Goal: Task Accomplishment & Management: Complete application form

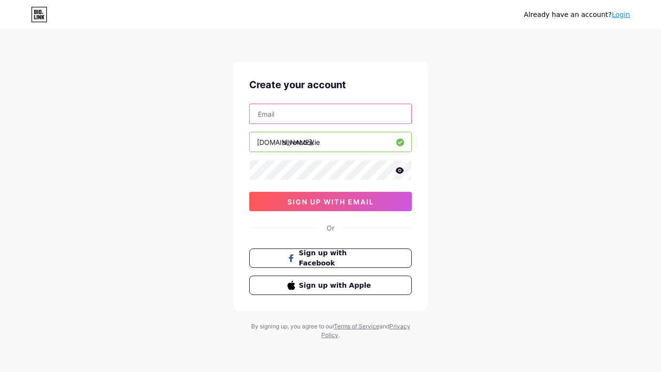
click at [389, 105] on input "text" at bounding box center [331, 113] width 162 height 19
type input "[EMAIL_ADDRESS][DOMAIN_NAME]"
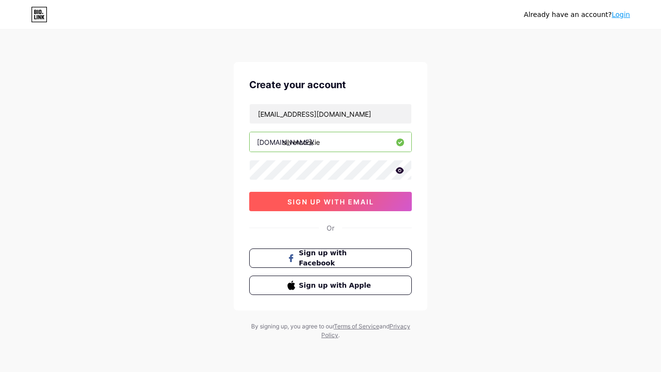
click at [321, 204] on span "sign up with email" at bounding box center [330, 201] width 87 height 8
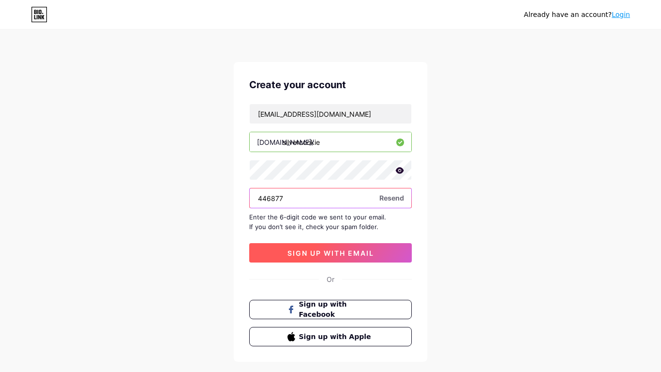
type input "446877"
click at [359, 252] on span "sign up with email" at bounding box center [330, 253] width 87 height 8
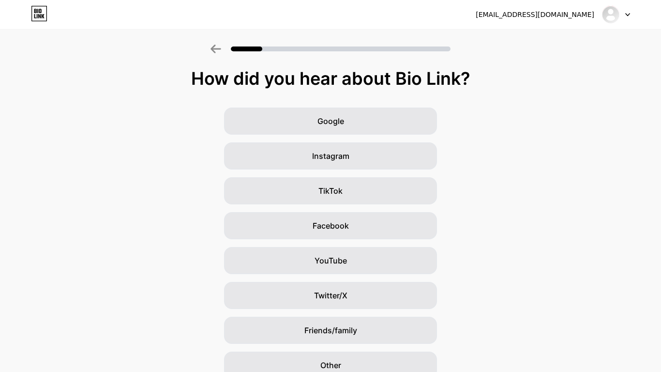
scroll to position [45, 0]
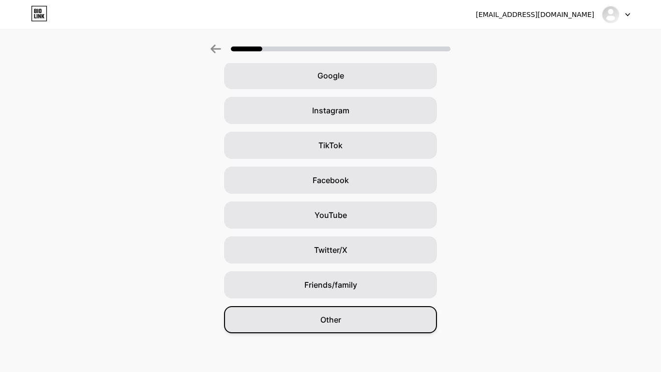
click at [364, 327] on div "Other" at bounding box center [330, 319] width 213 height 27
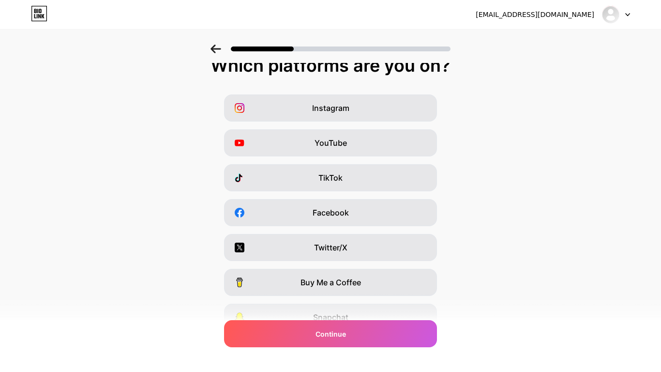
scroll to position [94, 0]
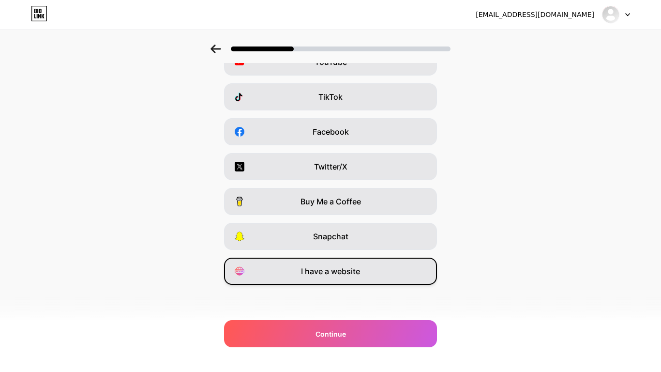
click at [381, 263] on div "I have a website" at bounding box center [330, 270] width 213 height 27
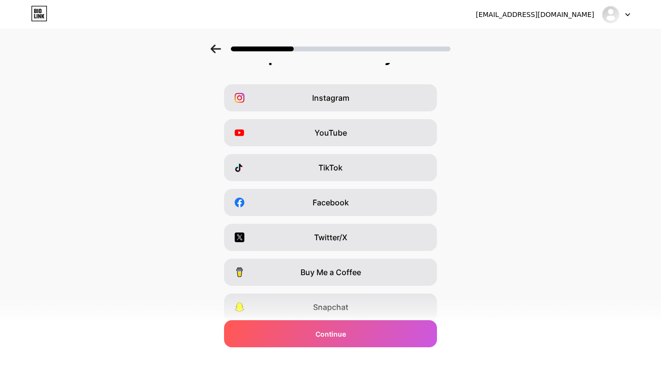
scroll to position [0, 0]
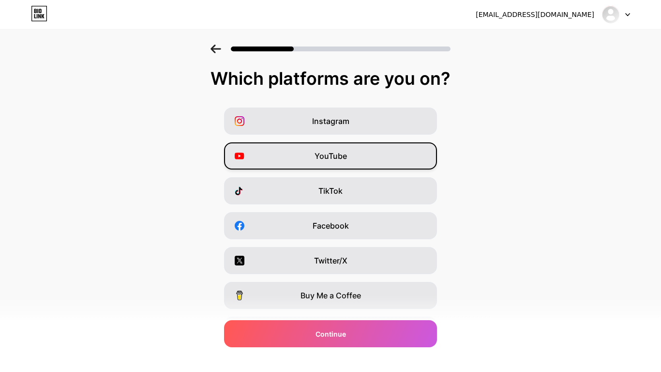
click at [311, 165] on div "YouTube" at bounding box center [330, 155] width 213 height 27
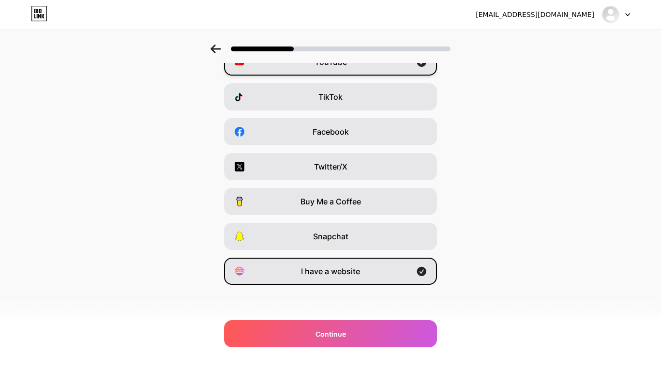
click at [311, 165] on div "Twitter/X" at bounding box center [330, 166] width 213 height 27
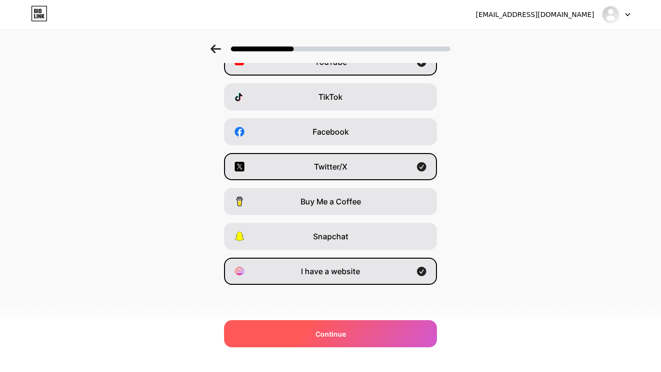
click at [370, 325] on div "Continue" at bounding box center [330, 333] width 213 height 27
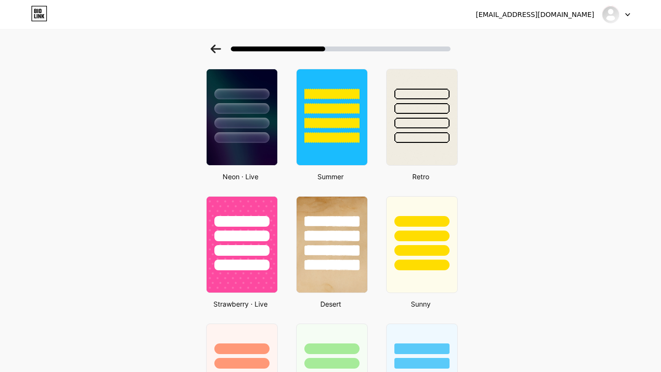
scroll to position [425, 0]
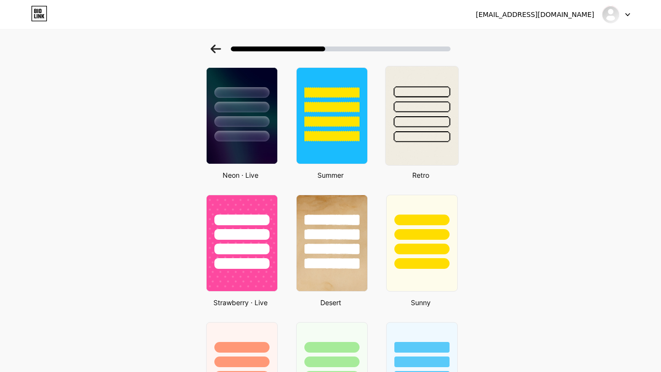
click at [427, 114] on div at bounding box center [422, 104] width 73 height 76
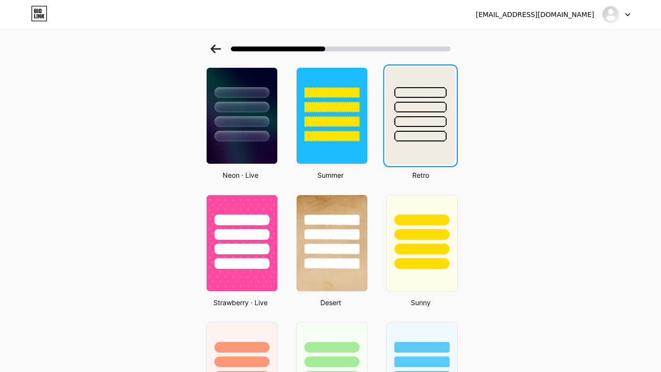
scroll to position [0, 0]
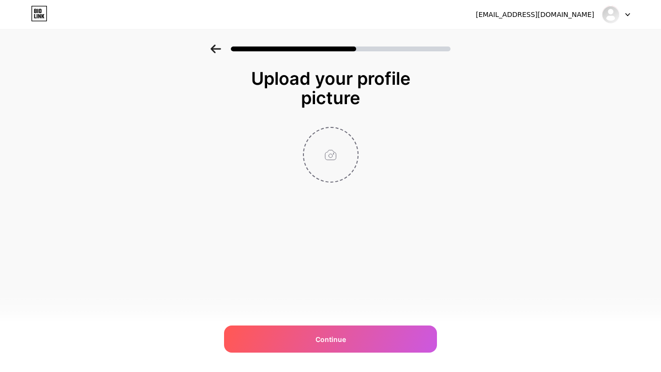
click at [330, 141] on input "file" at bounding box center [331, 155] width 54 height 54
type input "C:\fakepath\profile-pic (3).png"
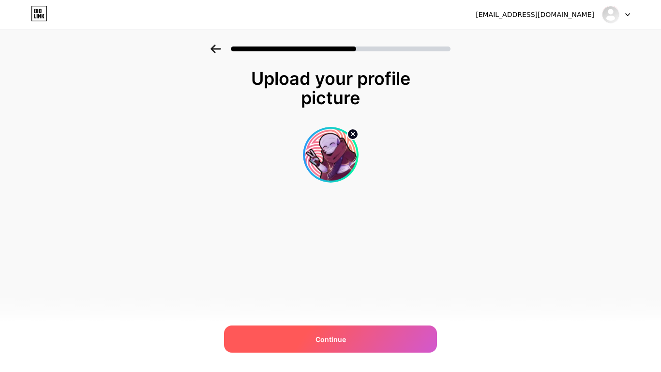
click at [372, 341] on div "Continue" at bounding box center [330, 338] width 213 height 27
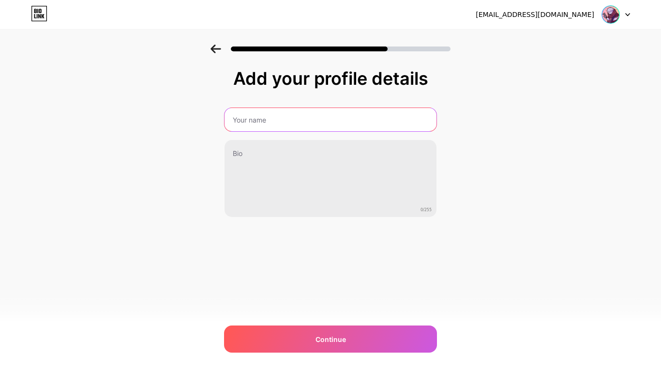
click at [336, 116] on input "text" at bounding box center [330, 119] width 212 height 23
type input "SilverCookie(JPN/Productions)"
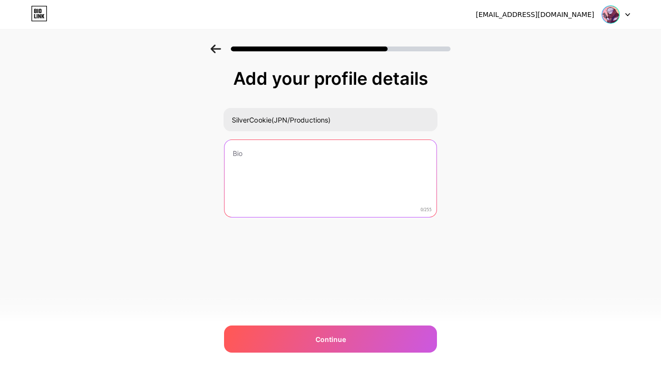
click at [297, 153] on textarea at bounding box center [330, 179] width 212 height 78
paste textarea "I am a very kind Indie game developer, and digital creator/pixel artist. I try …"
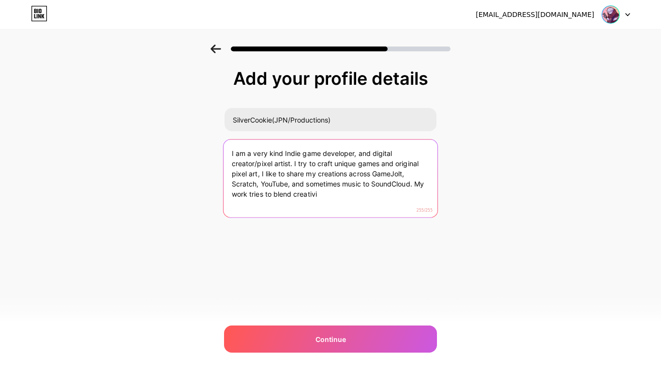
drag, startPoint x: 336, startPoint y: 202, endPoint x: 238, endPoint y: 142, distance: 115.1
click at [238, 142] on textarea "I am a very kind Indie game developer, and digital creator/pixel artist. I try …" at bounding box center [331, 178] width 214 height 79
click at [346, 194] on textarea "I am a very kind Indie game developer, and digital creator/pixel artist. I try …" at bounding box center [331, 178] width 214 height 79
drag, startPoint x: 346, startPoint y: 194, endPoint x: 295, endPoint y: 165, distance: 58.9
click at [295, 165] on textarea "I am a very kind Indie game developer, and digital creator/pixel artist. I try …" at bounding box center [331, 178] width 214 height 79
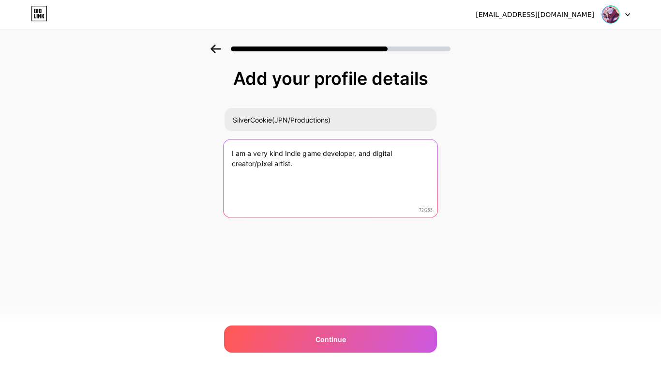
click at [269, 154] on textarea "I am a very kind Indie game developer, and digital creator/pixel artist." at bounding box center [331, 178] width 214 height 79
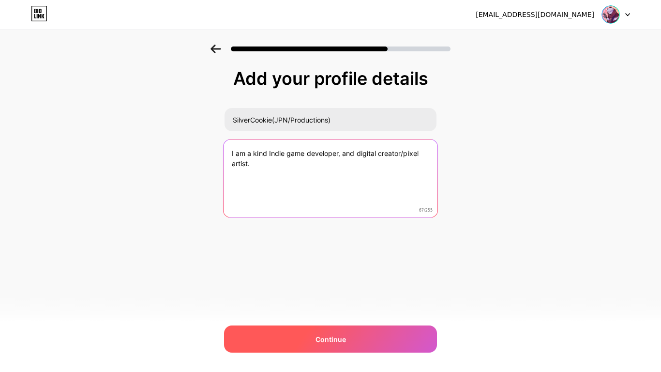
type textarea "I am a kind Indie game developer, and digital creator/pixel artist."
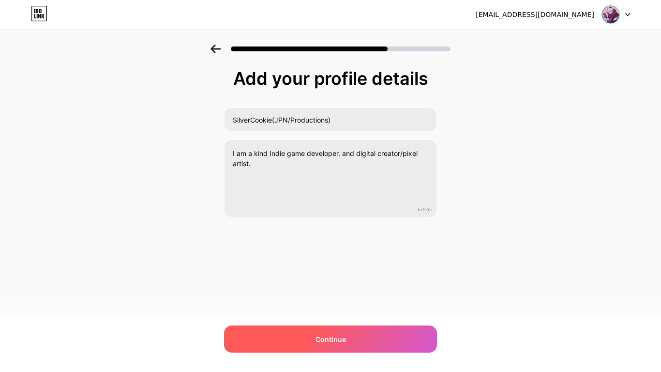
click at [358, 343] on div "Continue" at bounding box center [330, 338] width 213 height 27
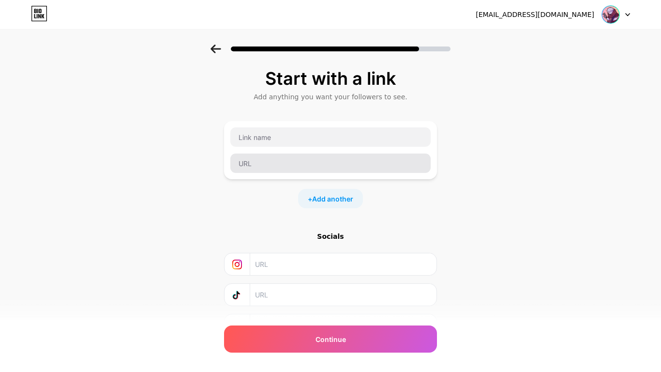
scroll to position [52, 0]
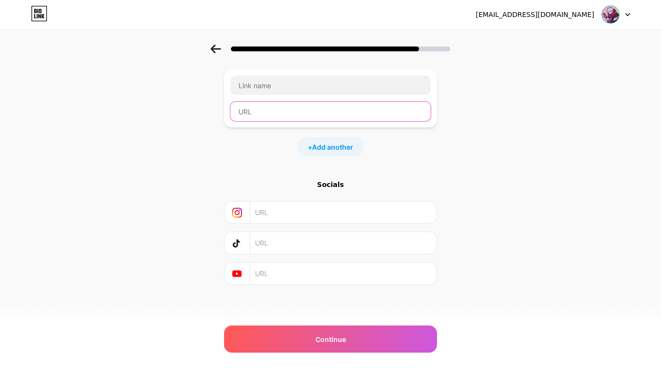
click at [289, 109] on input "text" at bounding box center [330, 111] width 200 height 19
paste input "[URL][DOMAIN_NAME]"
type input "[URL][DOMAIN_NAME]"
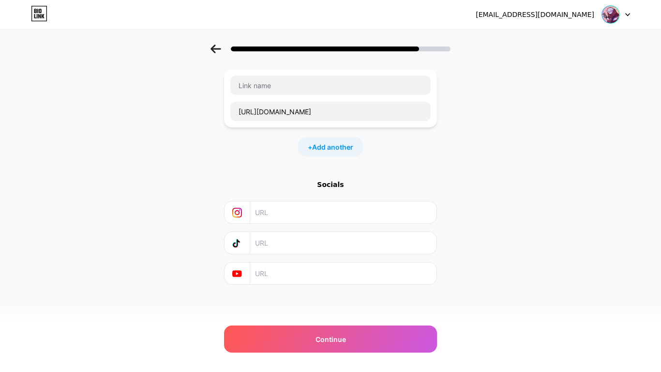
click at [283, 73] on div "[URL][DOMAIN_NAME]" at bounding box center [330, 98] width 213 height 58
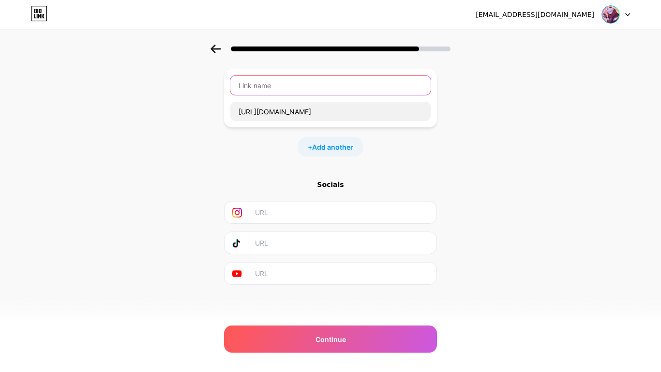
click at [283, 78] on input "text" at bounding box center [330, 84] width 200 height 19
type input "Game Jolt"
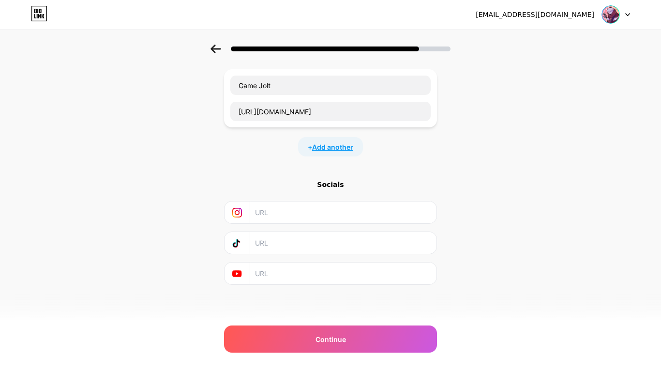
click at [333, 148] on span "Add another" at bounding box center [332, 147] width 41 height 10
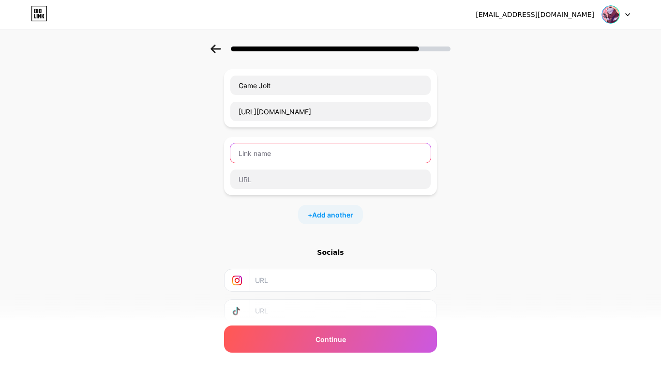
click at [332, 149] on input "text" at bounding box center [330, 152] width 200 height 19
type input "Twitter (X)"
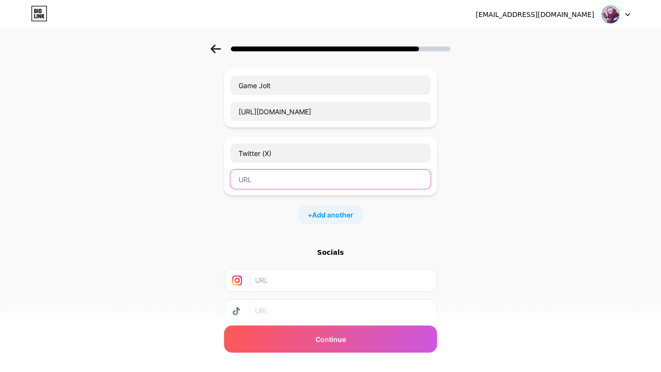
click at [316, 184] on input "text" at bounding box center [330, 178] width 200 height 19
paste input "[URL][DOMAIN_NAME]"
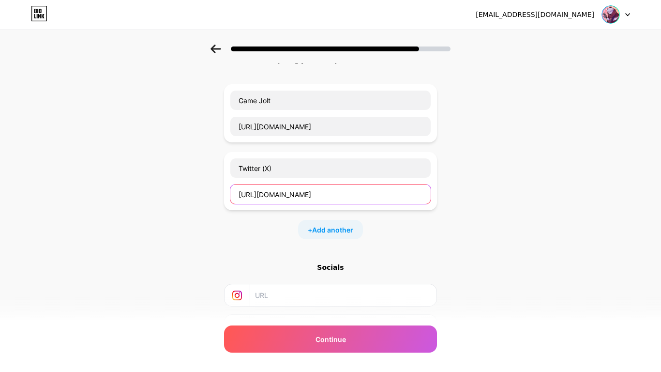
scroll to position [0, 0]
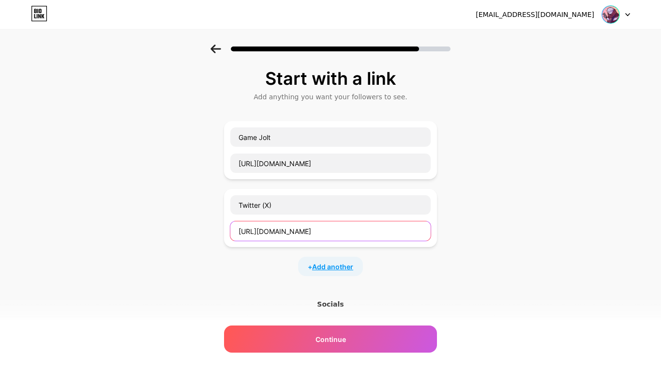
type input "[URL][DOMAIN_NAME]"
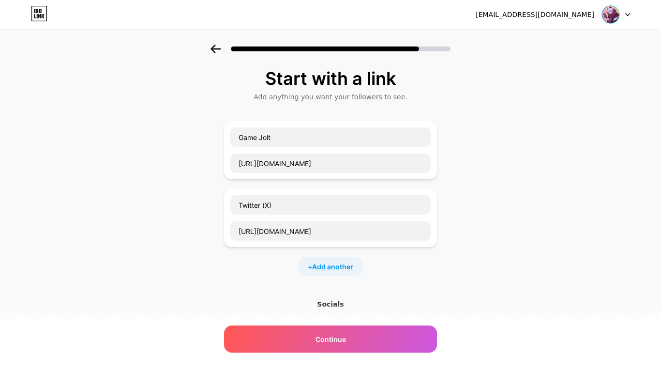
click at [343, 266] on span "Add another" at bounding box center [332, 266] width 41 height 10
click at [320, 299] on input "text" at bounding box center [330, 298] width 200 height 19
paste input "[URL][DOMAIN_NAME]"
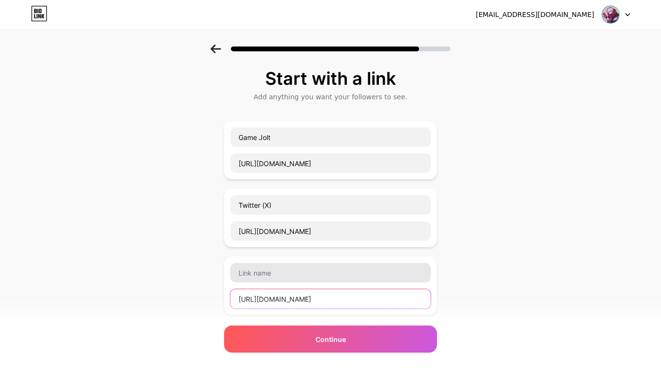
type input "[URL][DOMAIN_NAME]"
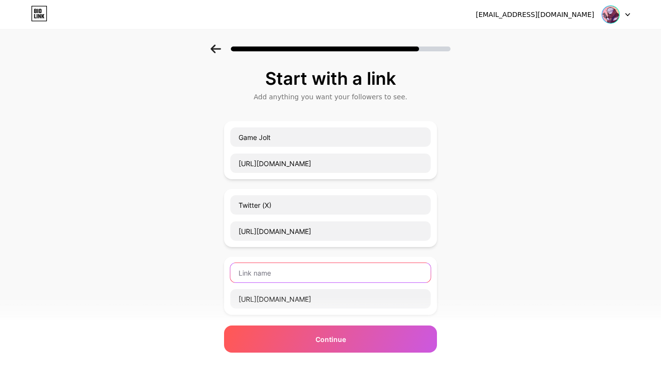
click at [318, 273] on input "text" at bounding box center [330, 272] width 200 height 19
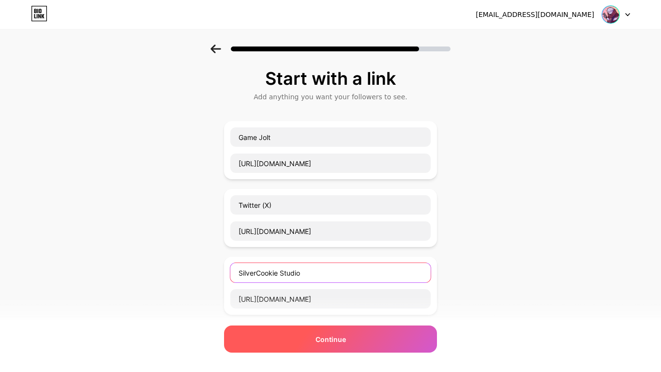
type input "SilverCookie Studio"
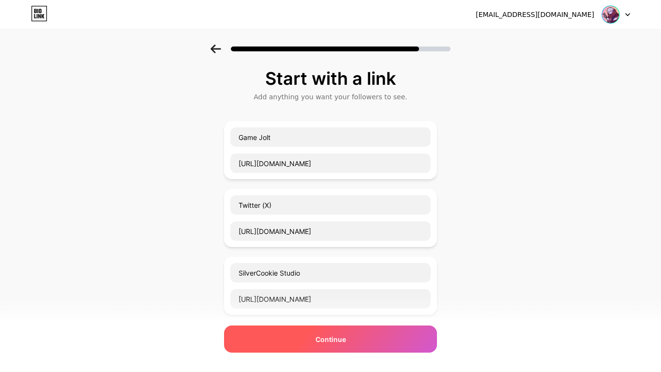
click at [331, 347] on div "Continue" at bounding box center [330, 338] width 213 height 27
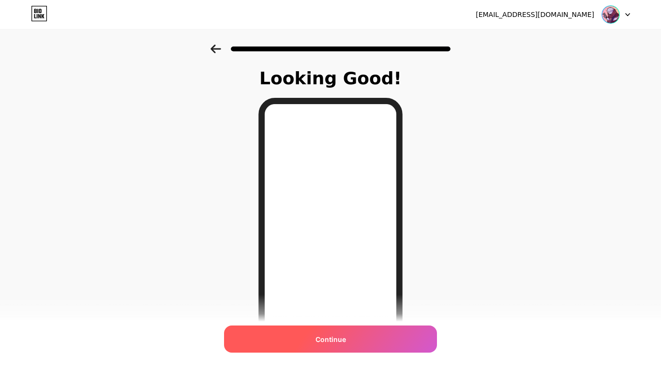
click at [364, 333] on div "Continue" at bounding box center [330, 338] width 213 height 27
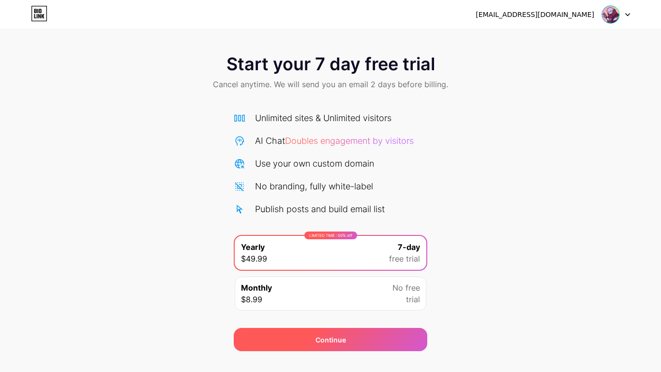
click at [393, 333] on div "Continue" at bounding box center [331, 339] width 194 height 23
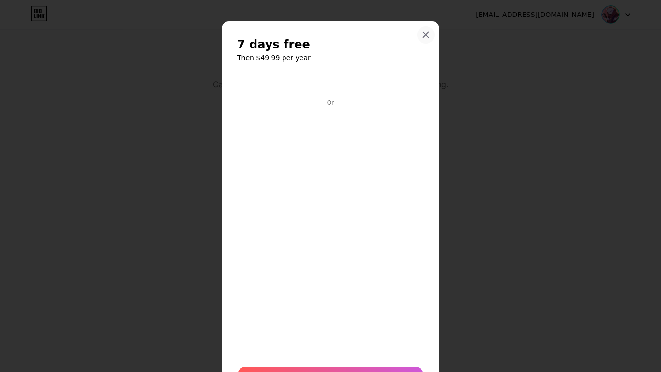
click at [427, 31] on icon at bounding box center [426, 35] width 8 height 8
